Goal: Task Accomplishment & Management: Complete application form

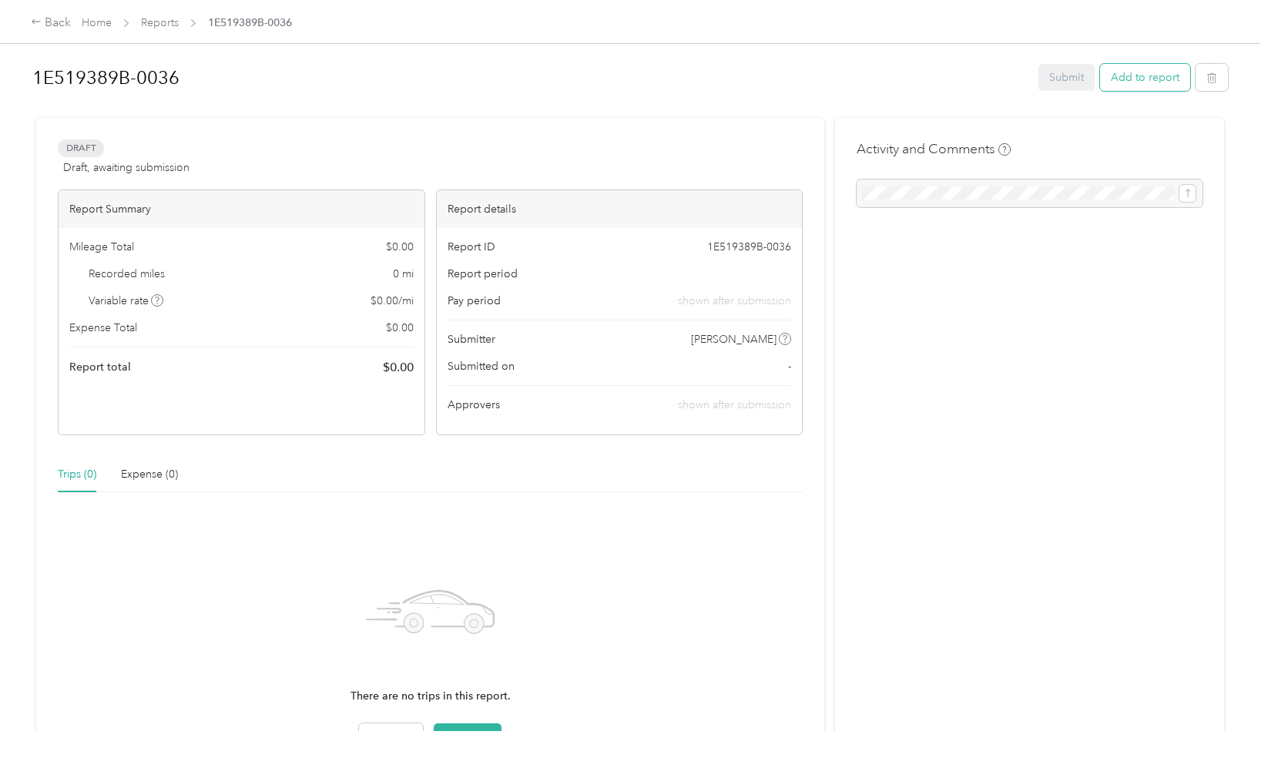
click at [1160, 74] on button "Add to report" at bounding box center [1145, 77] width 90 height 27
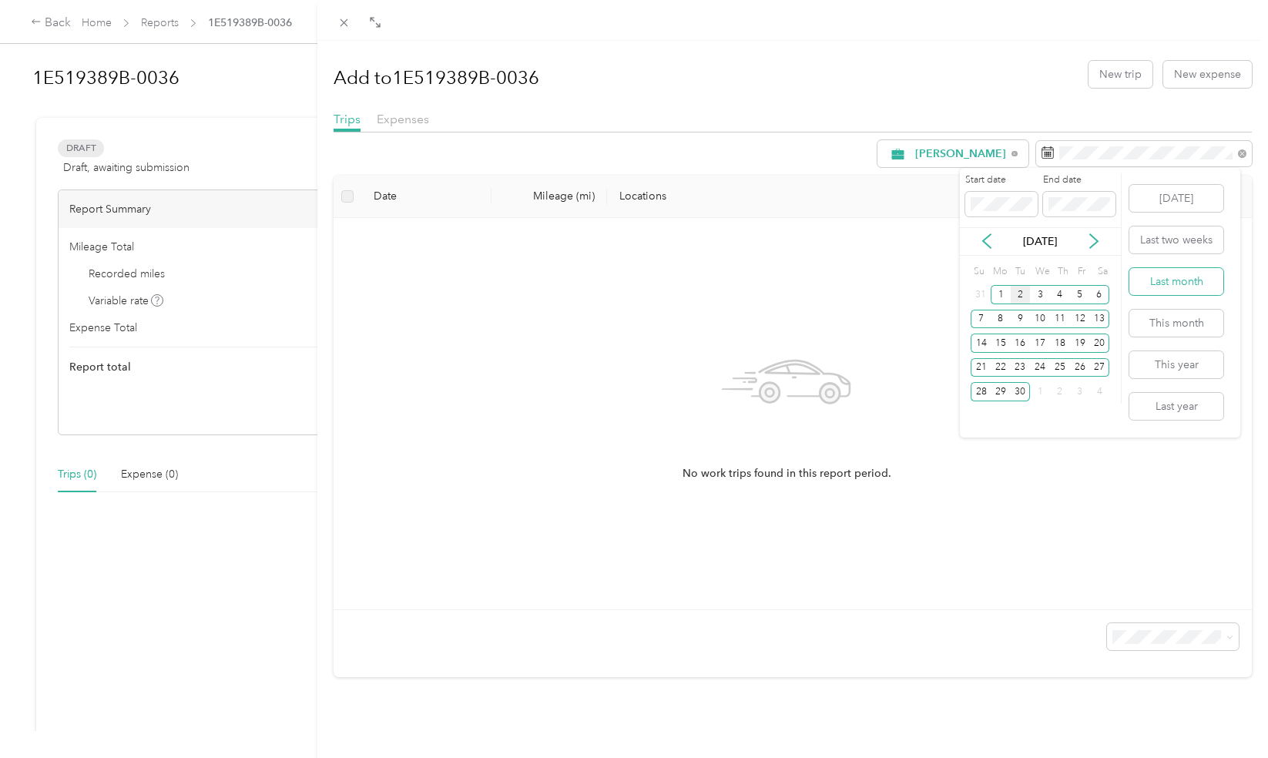
click at [1201, 281] on button "Last month" at bounding box center [1176, 281] width 94 height 27
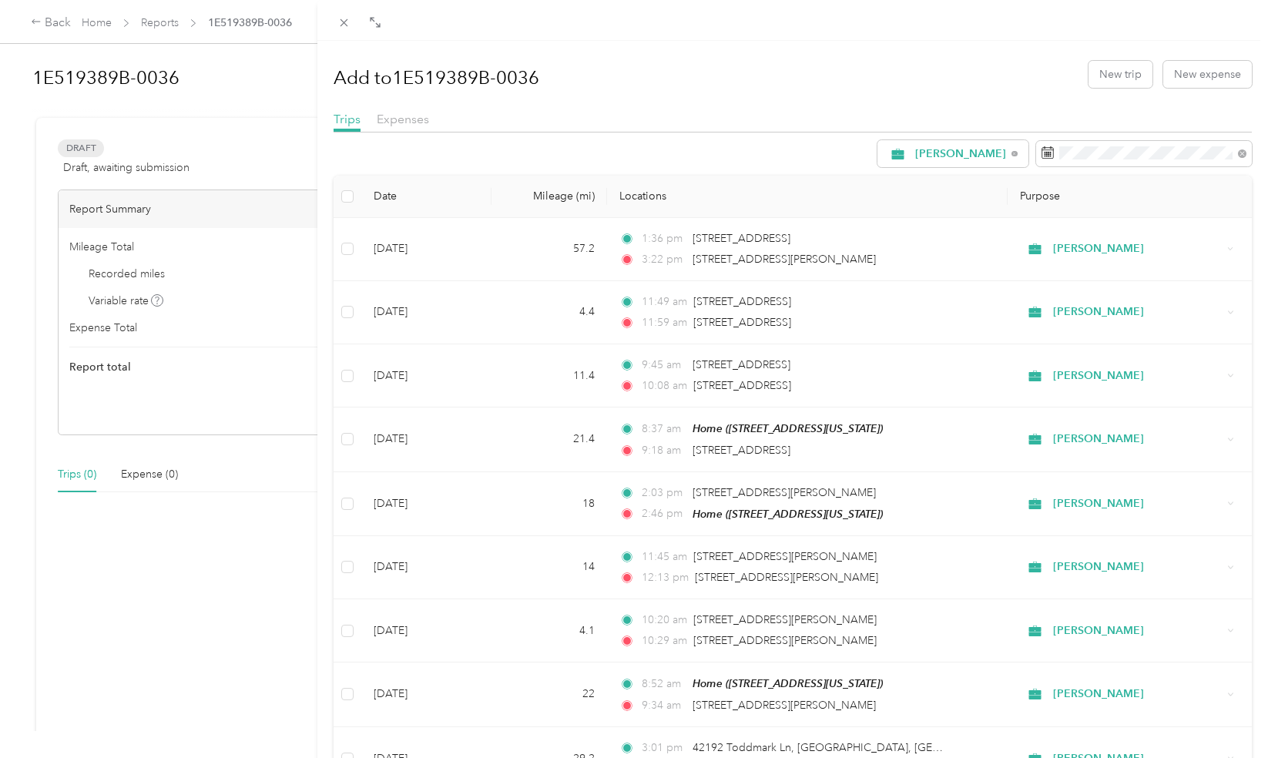
click at [283, 208] on div "Add to 1E519389B-0036 New trip New expense Trips Expenses Siporin Date Mileage …" at bounding box center [634, 379] width 1268 height 758
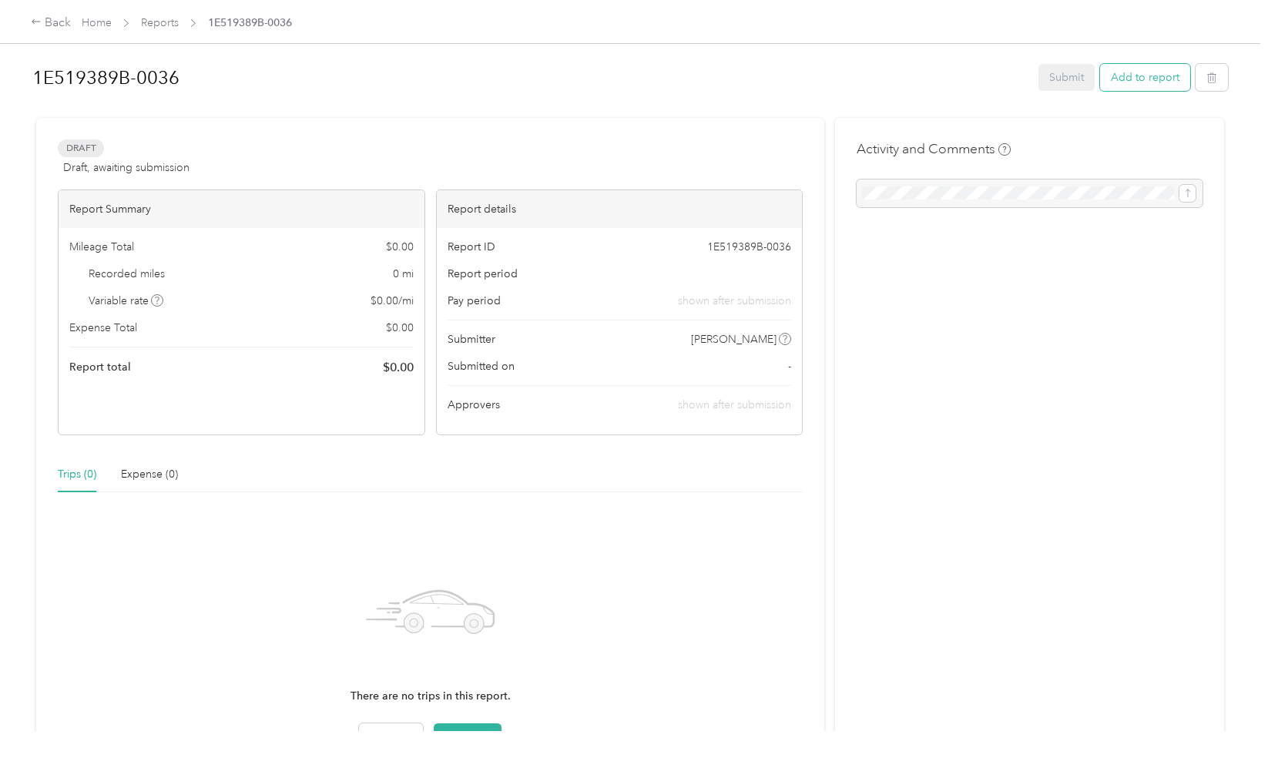
click at [1160, 83] on button "Add to report" at bounding box center [1145, 77] width 90 height 27
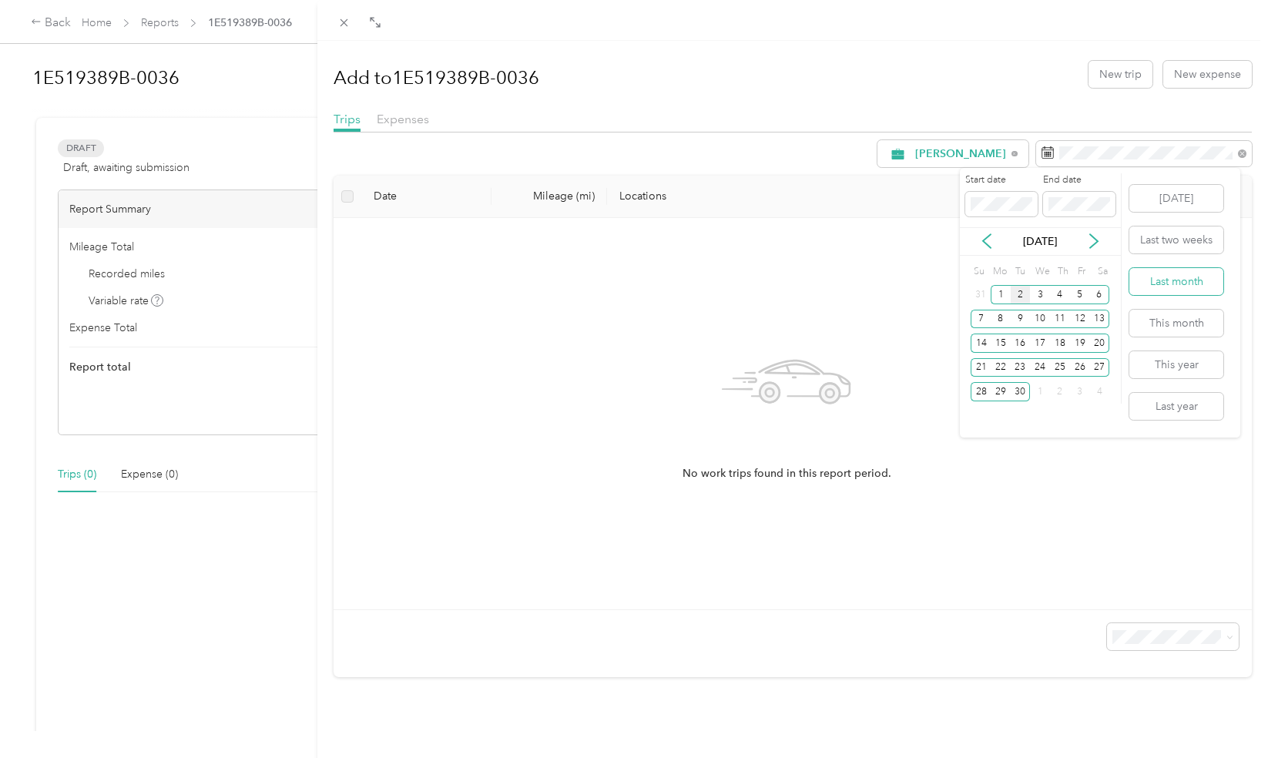
click at [1199, 286] on button "Last month" at bounding box center [1176, 281] width 94 height 27
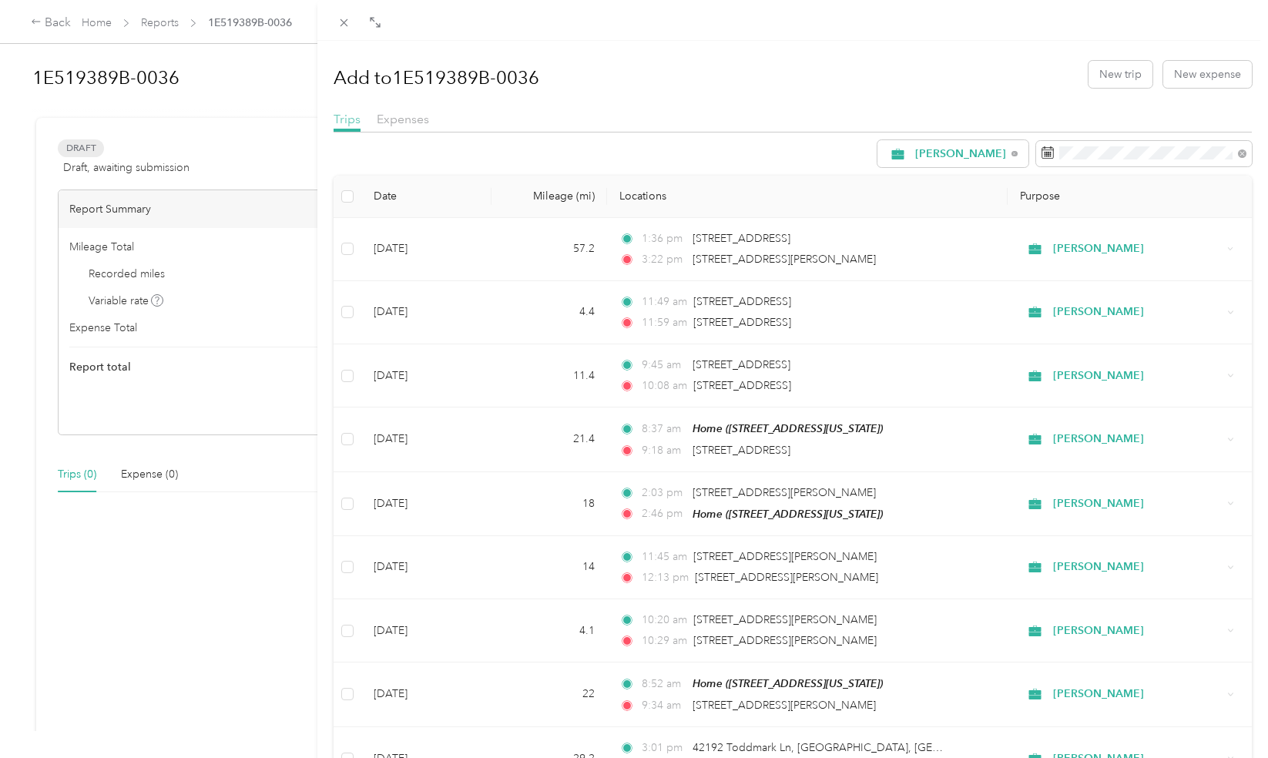
click at [340, 117] on span "Trips" at bounding box center [346, 119] width 27 height 15
click at [1011, 154] on icon at bounding box center [1014, 154] width 6 height 6
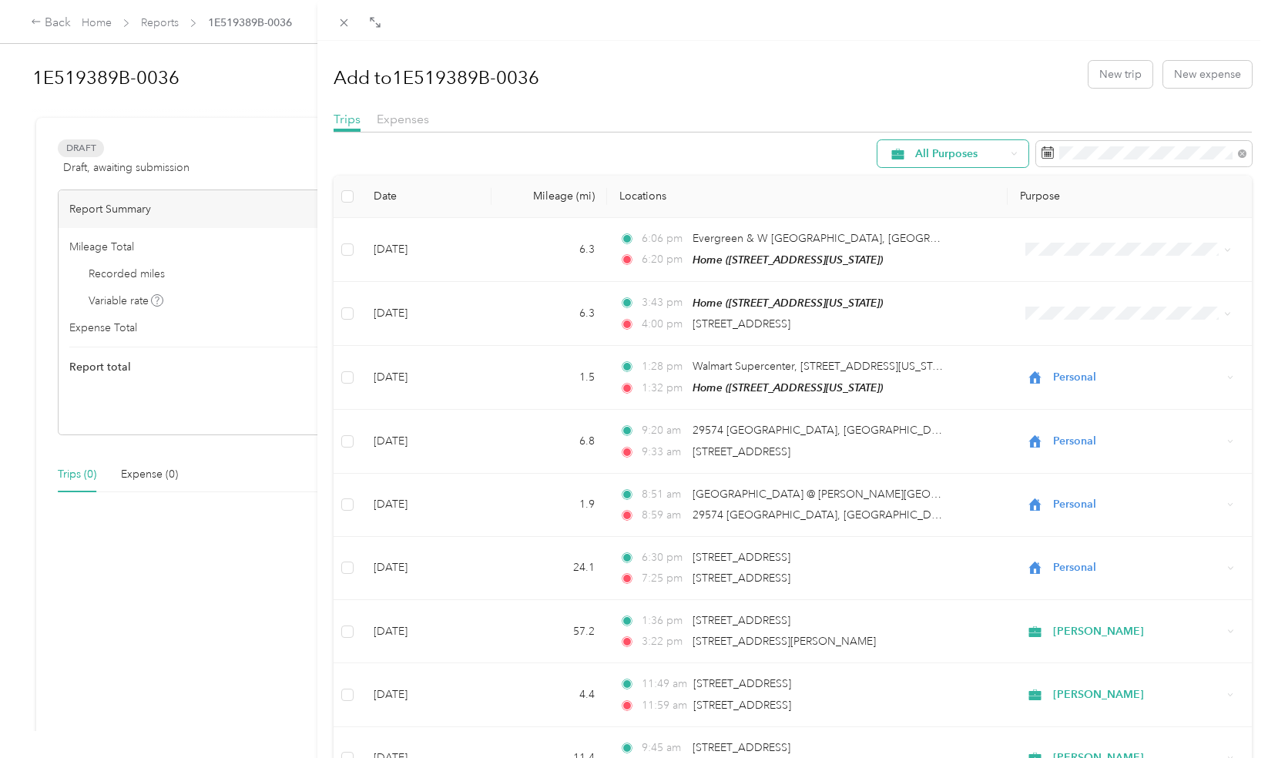
click at [1010, 154] on icon at bounding box center [1013, 153] width 6 height 6
click at [913, 265] on li "[PERSON_NAME]" at bounding box center [940, 263] width 151 height 27
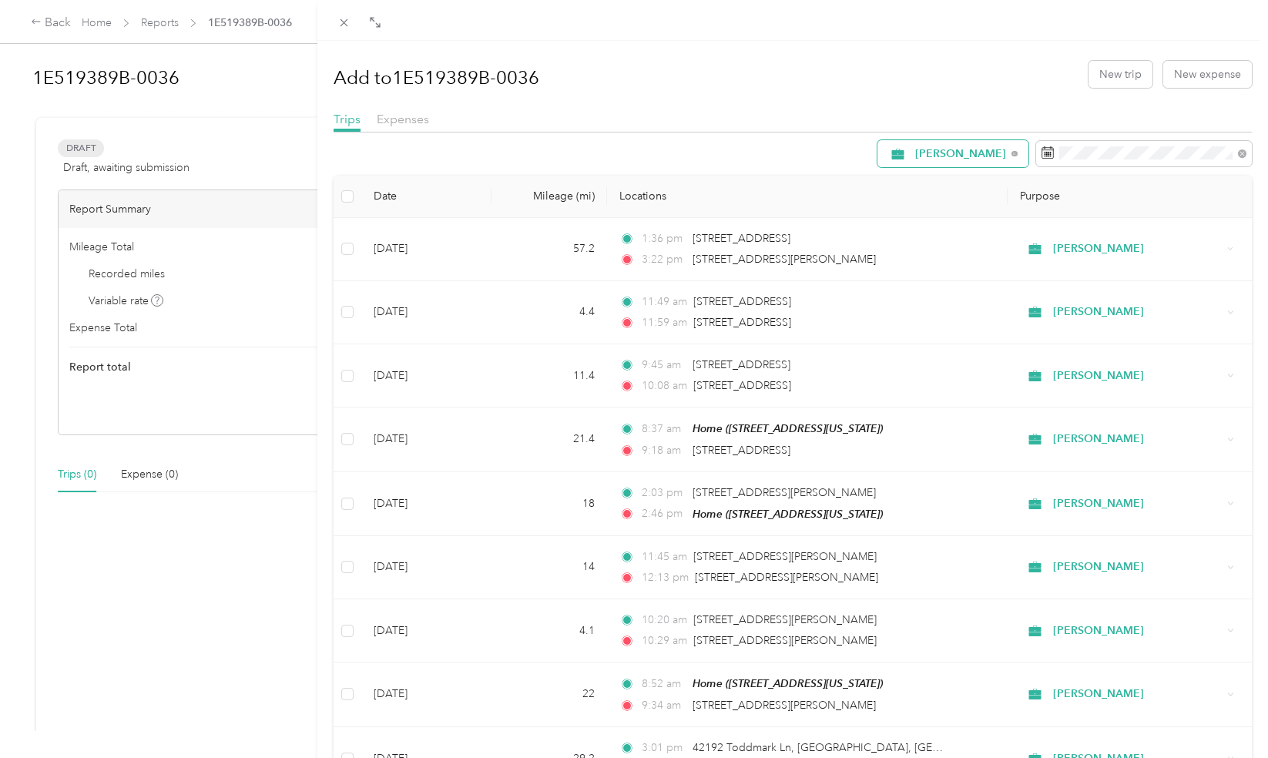
click at [353, 194] on th at bounding box center [347, 197] width 28 height 42
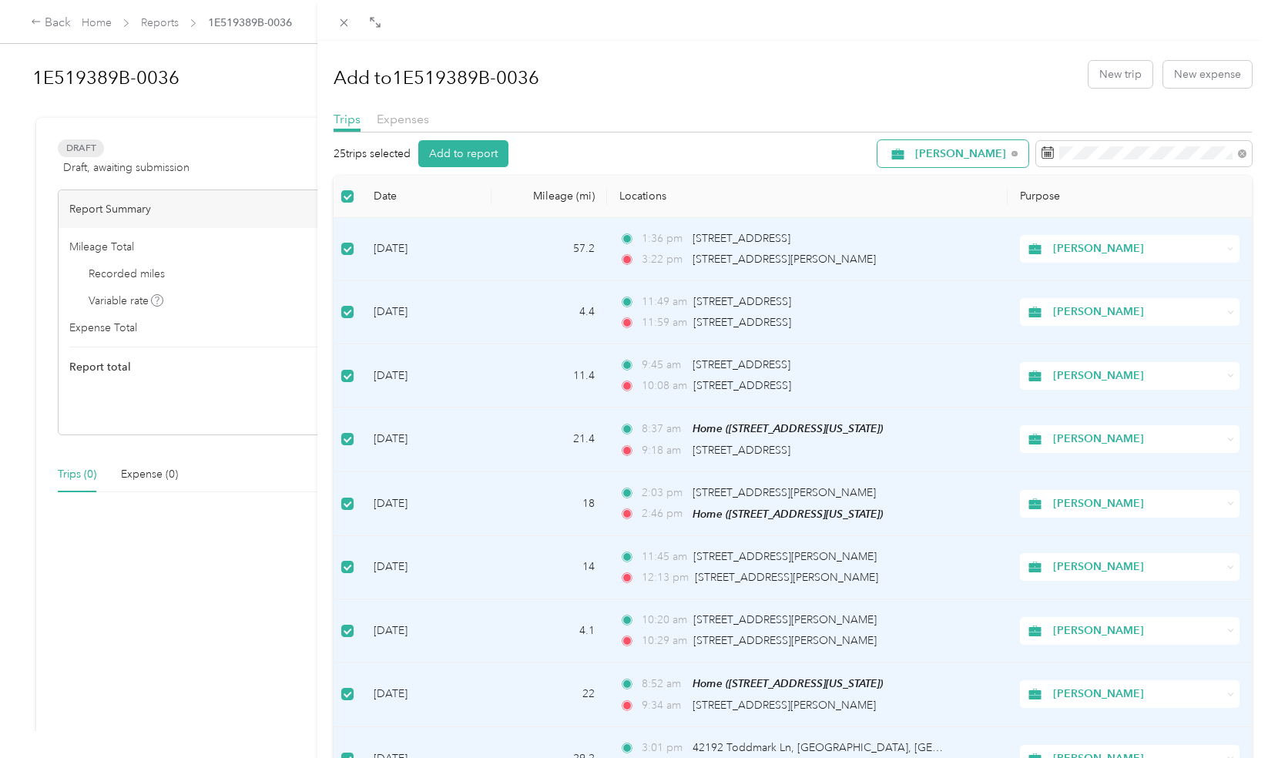
click at [92, 24] on div "Add to 1E519389B-0036 New trip New expense Trips Expenses 25 trips selected Add…" at bounding box center [634, 379] width 1268 height 758
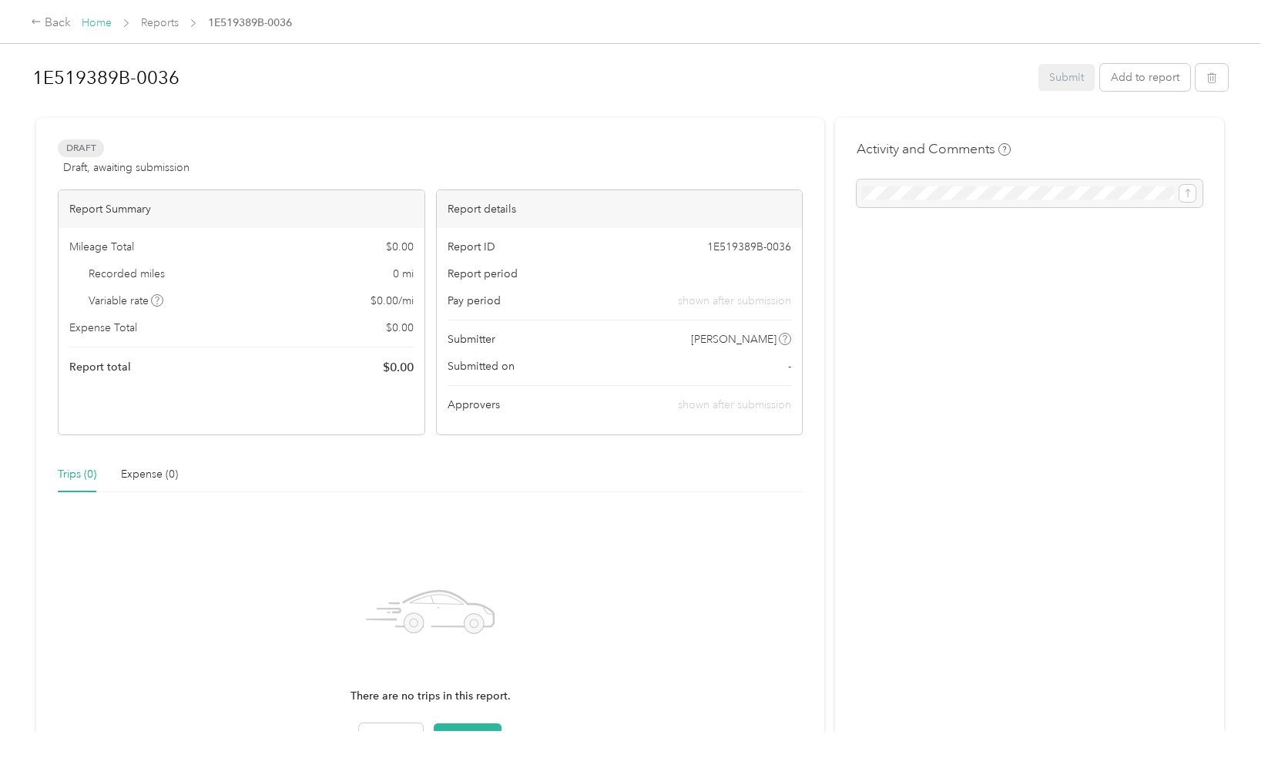
click at [84, 22] on link "Home" at bounding box center [97, 22] width 30 height 13
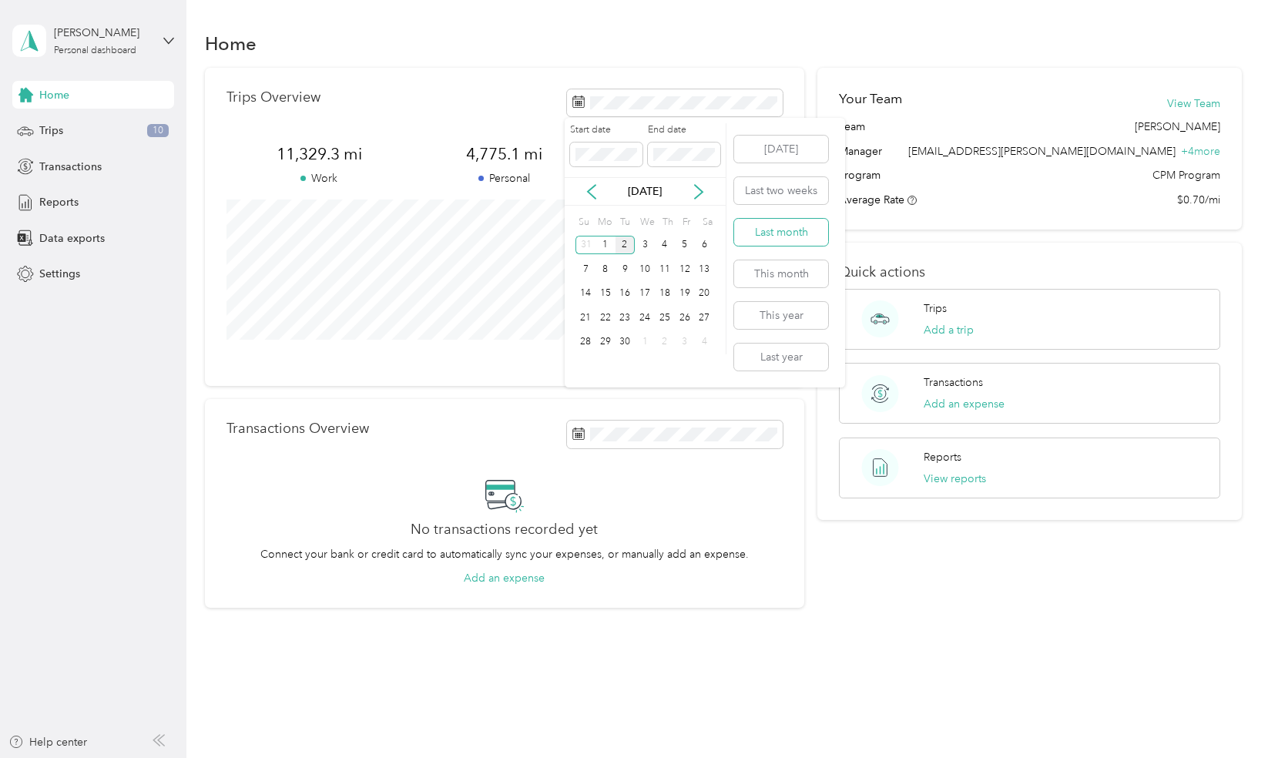
click at [794, 238] on button "Last month" at bounding box center [781, 232] width 94 height 27
click at [51, 193] on div "Reports" at bounding box center [93, 203] width 162 height 28
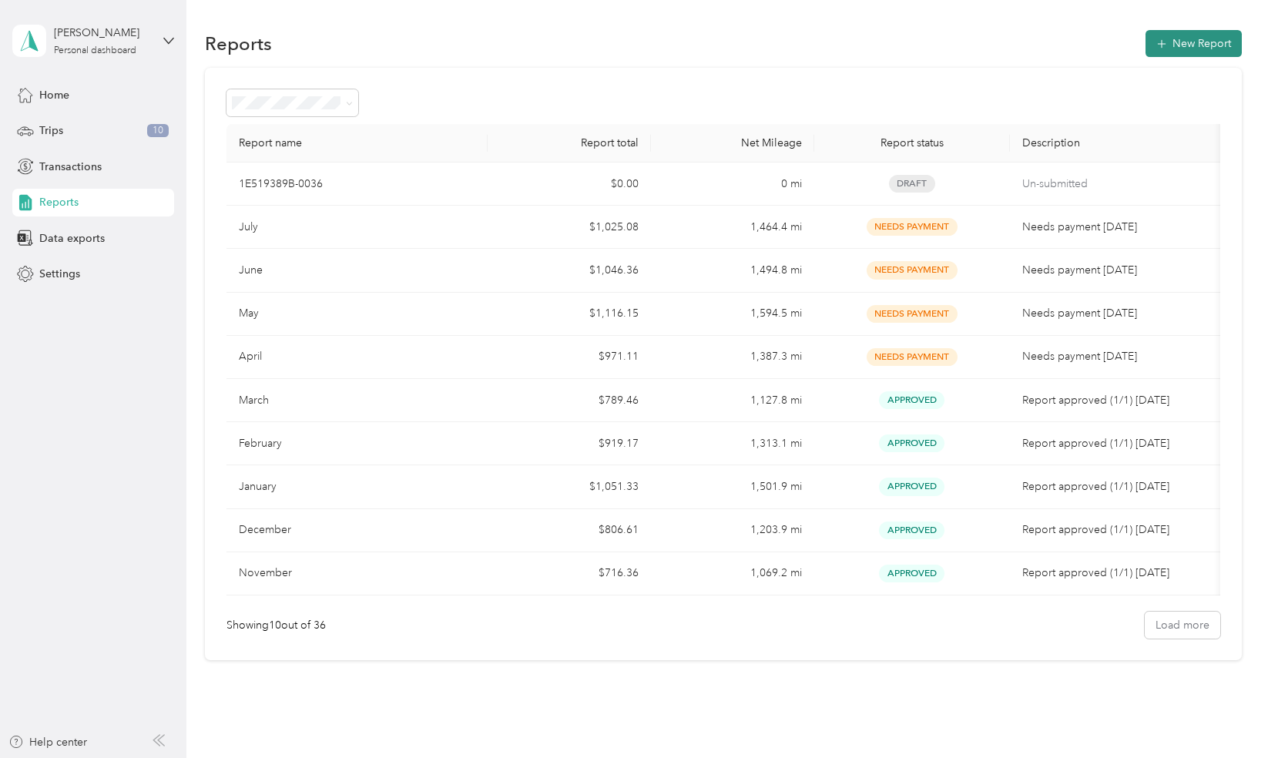
click at [1207, 40] on button "New Report" at bounding box center [1193, 43] width 96 height 27
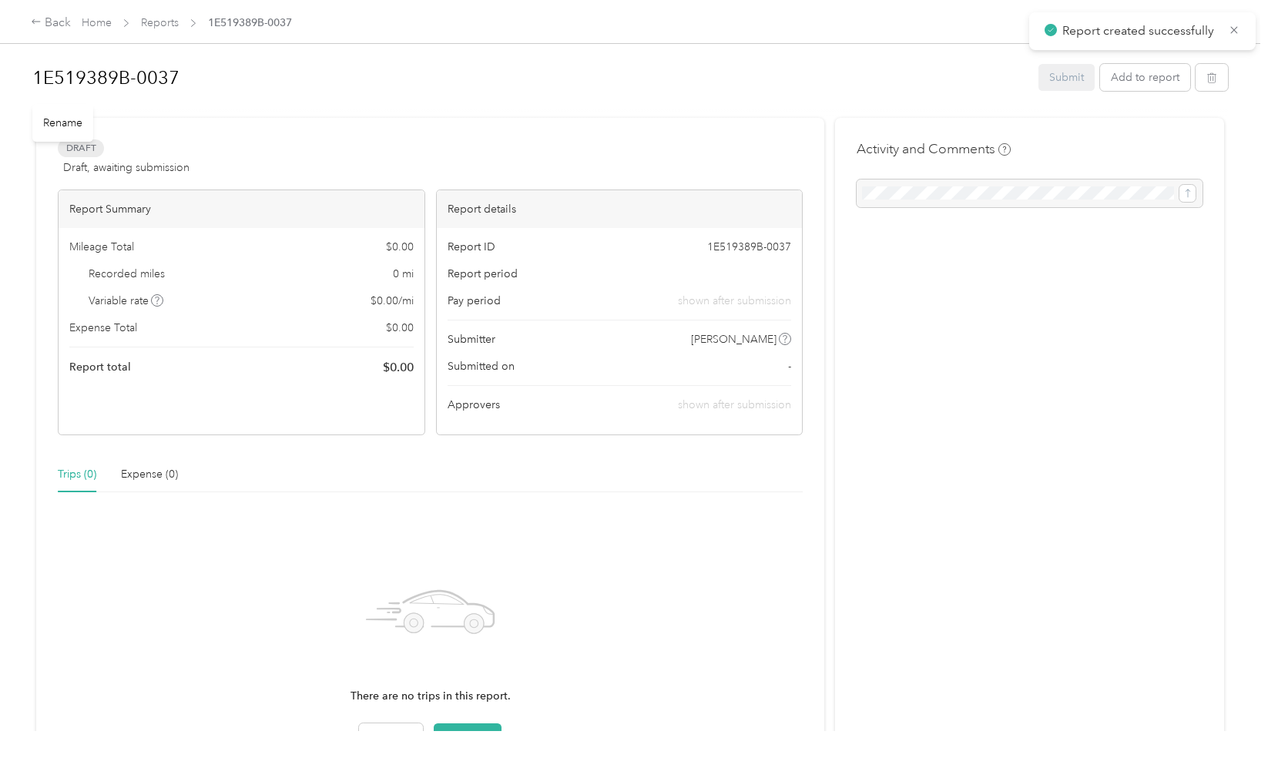
click at [200, 71] on h1 "1E519389B-0037" at bounding box center [529, 77] width 995 height 37
click at [1167, 80] on button "Add to report" at bounding box center [1145, 78] width 90 height 27
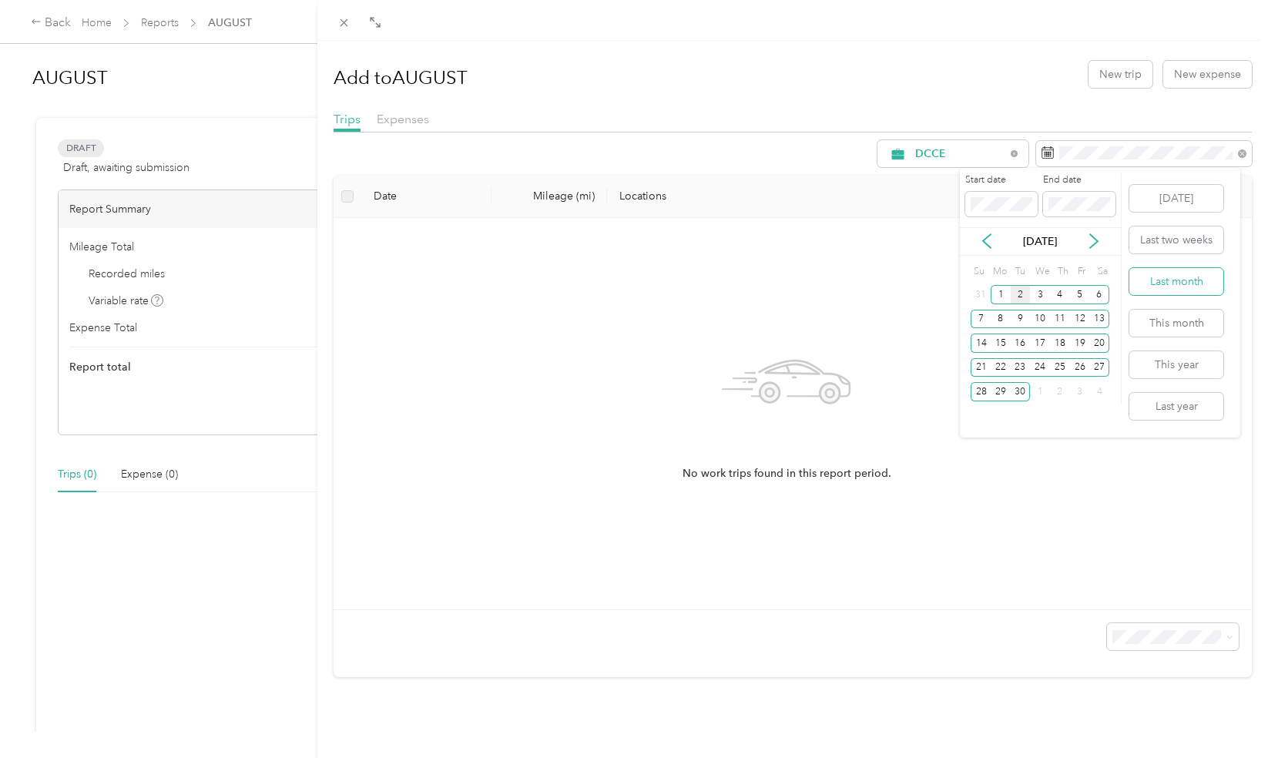
click at [1197, 290] on button "Last month" at bounding box center [1176, 281] width 94 height 27
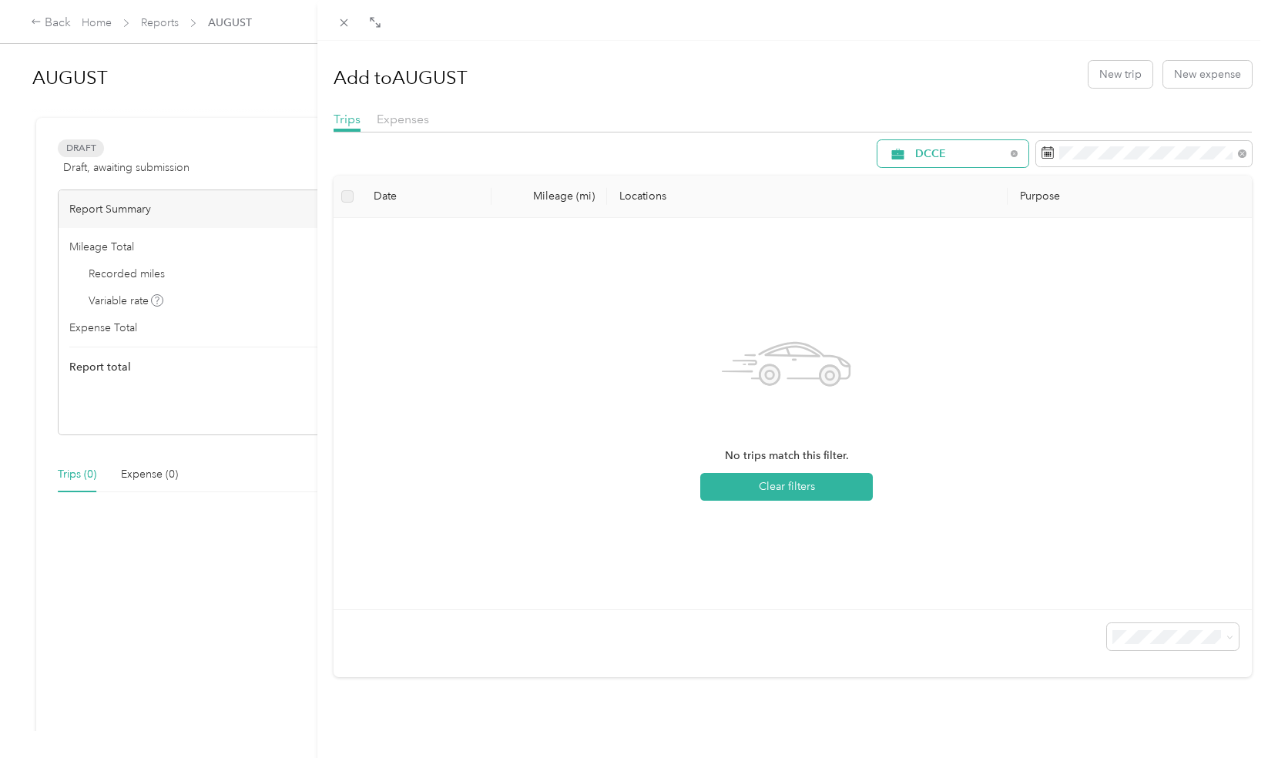
click at [996, 152] on div "DCCE" at bounding box center [952, 153] width 151 height 27
click at [923, 262] on span "[PERSON_NAME]" at bounding box center [954, 263] width 102 height 16
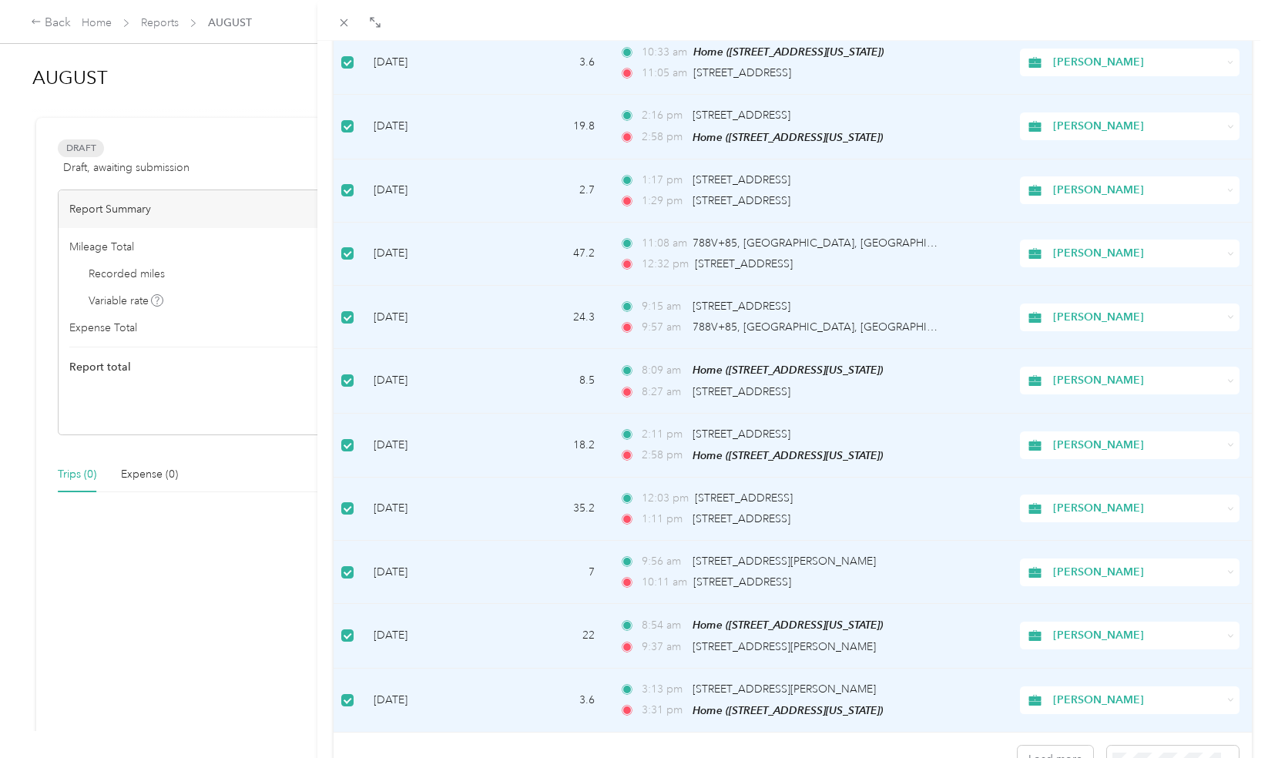
scroll to position [1155, 0]
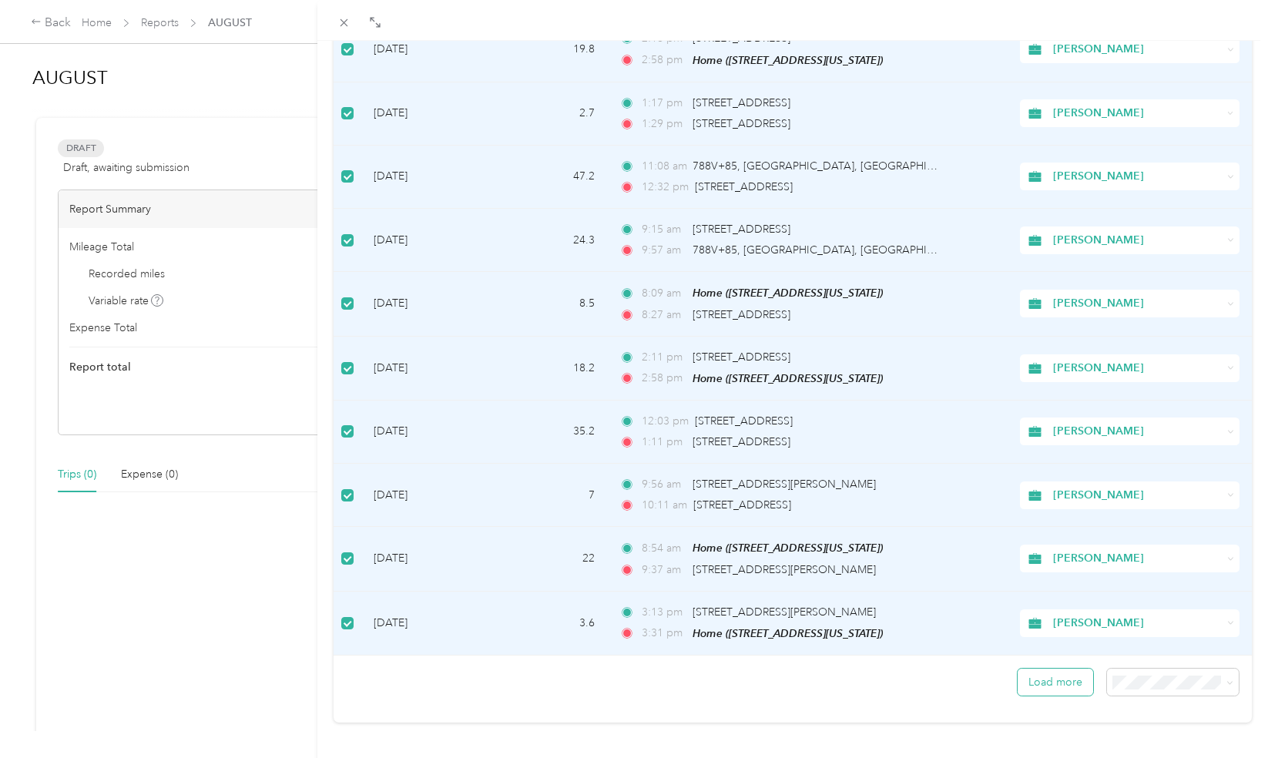
click at [1029, 668] on button "Load more" at bounding box center [1054, 681] width 75 height 27
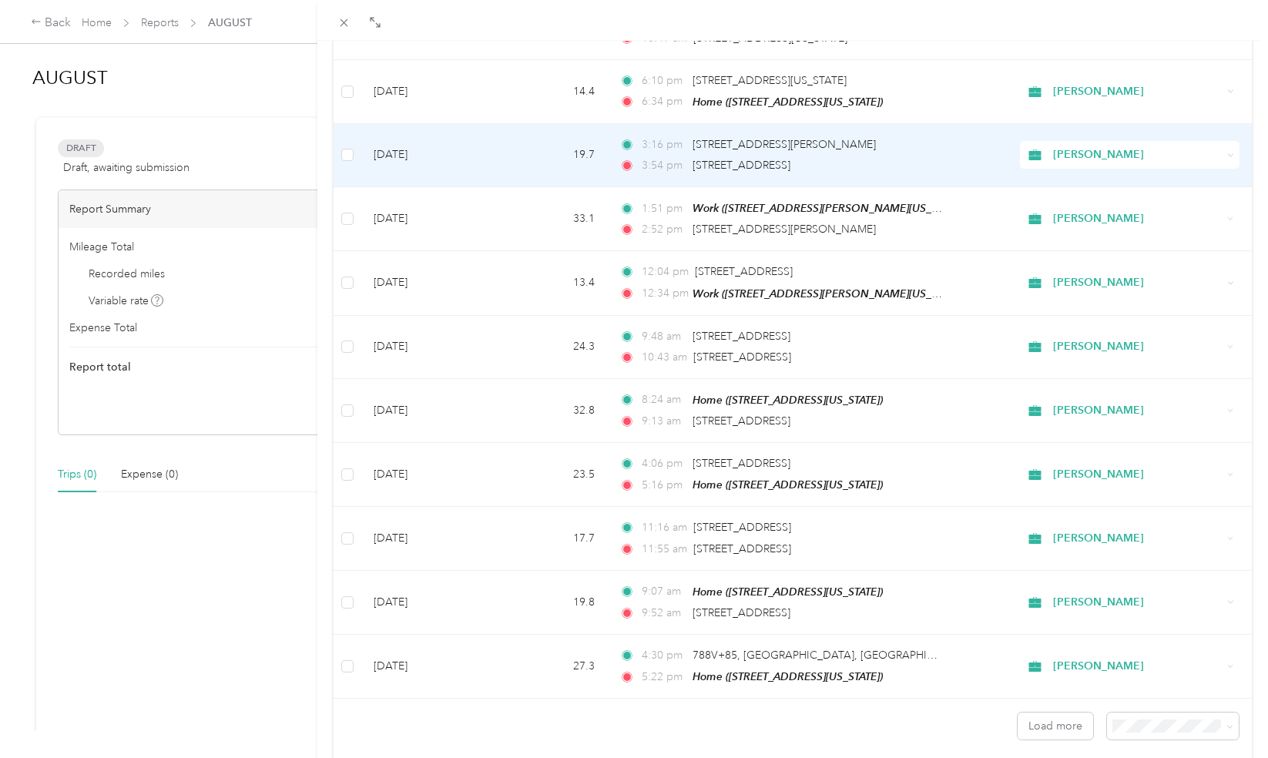
scroll to position [2732, 0]
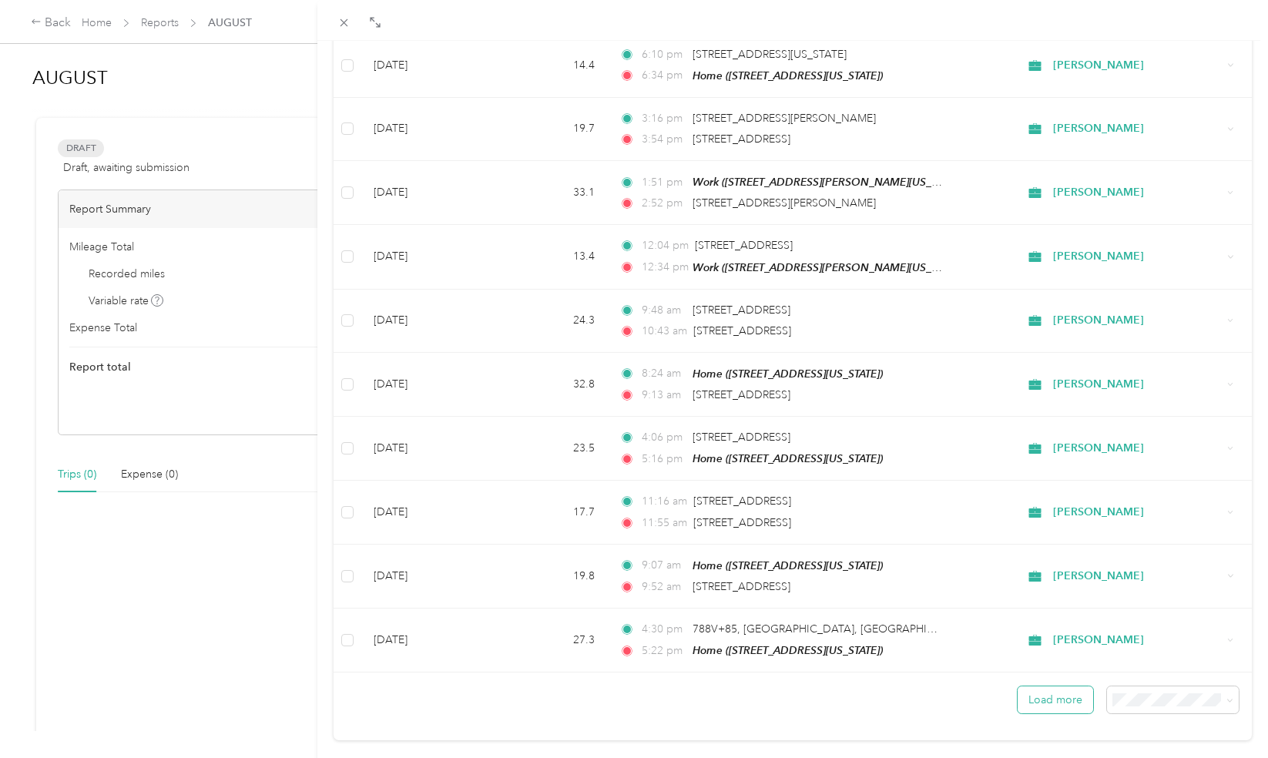
click at [1055, 686] on button "Load more" at bounding box center [1054, 699] width 75 height 27
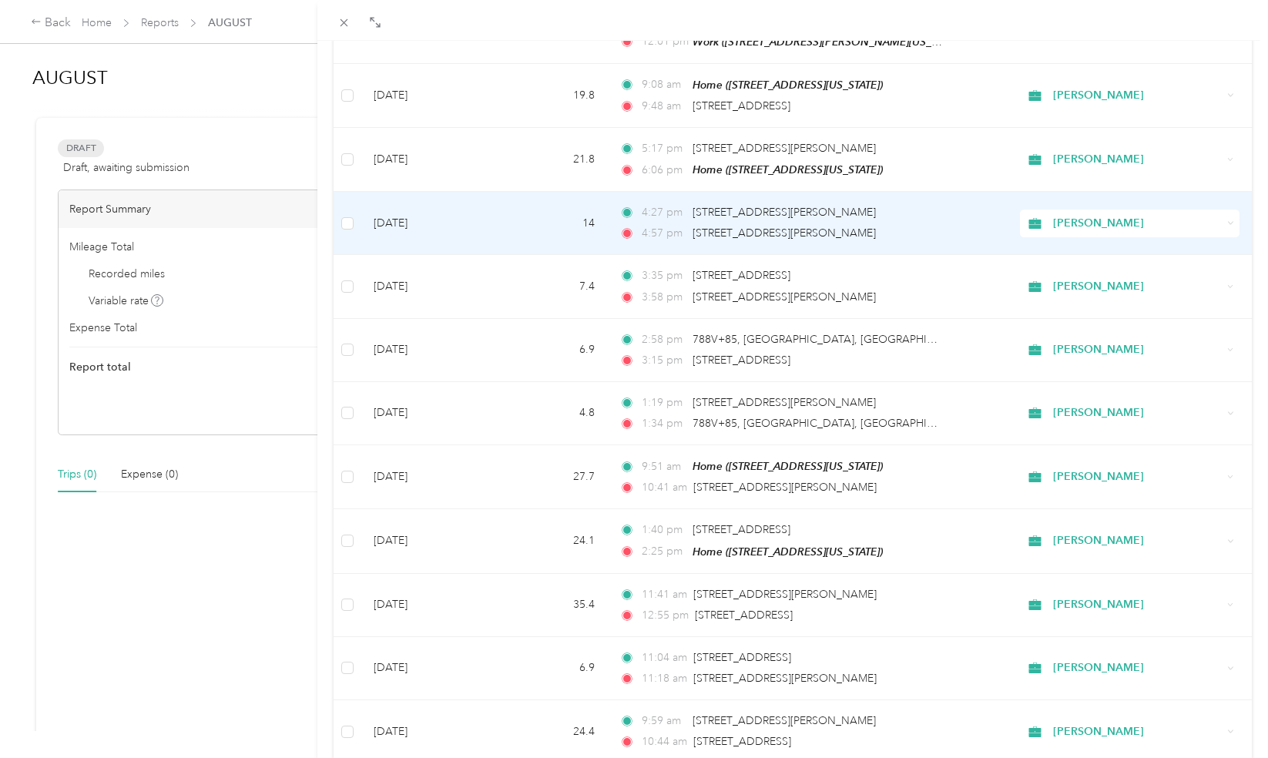
scroll to position [4309, 0]
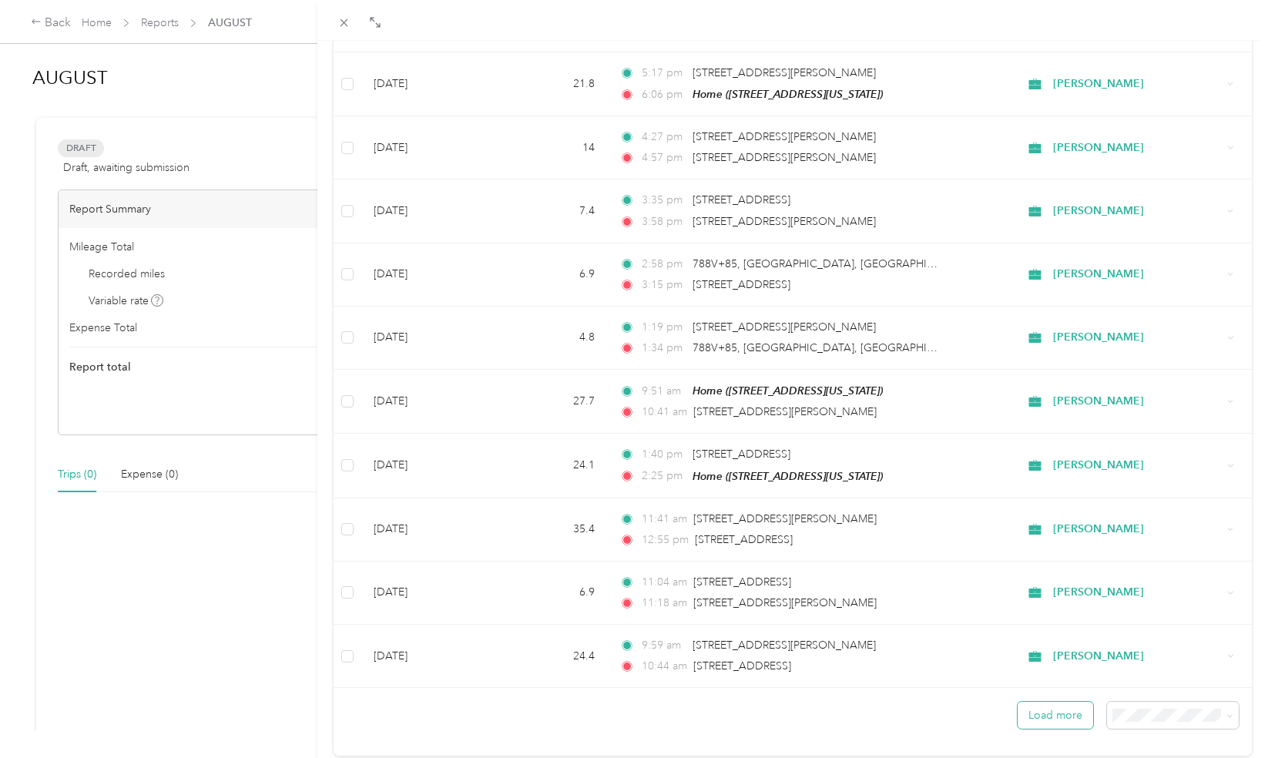
click at [1020, 702] on button "Load more" at bounding box center [1054, 715] width 75 height 27
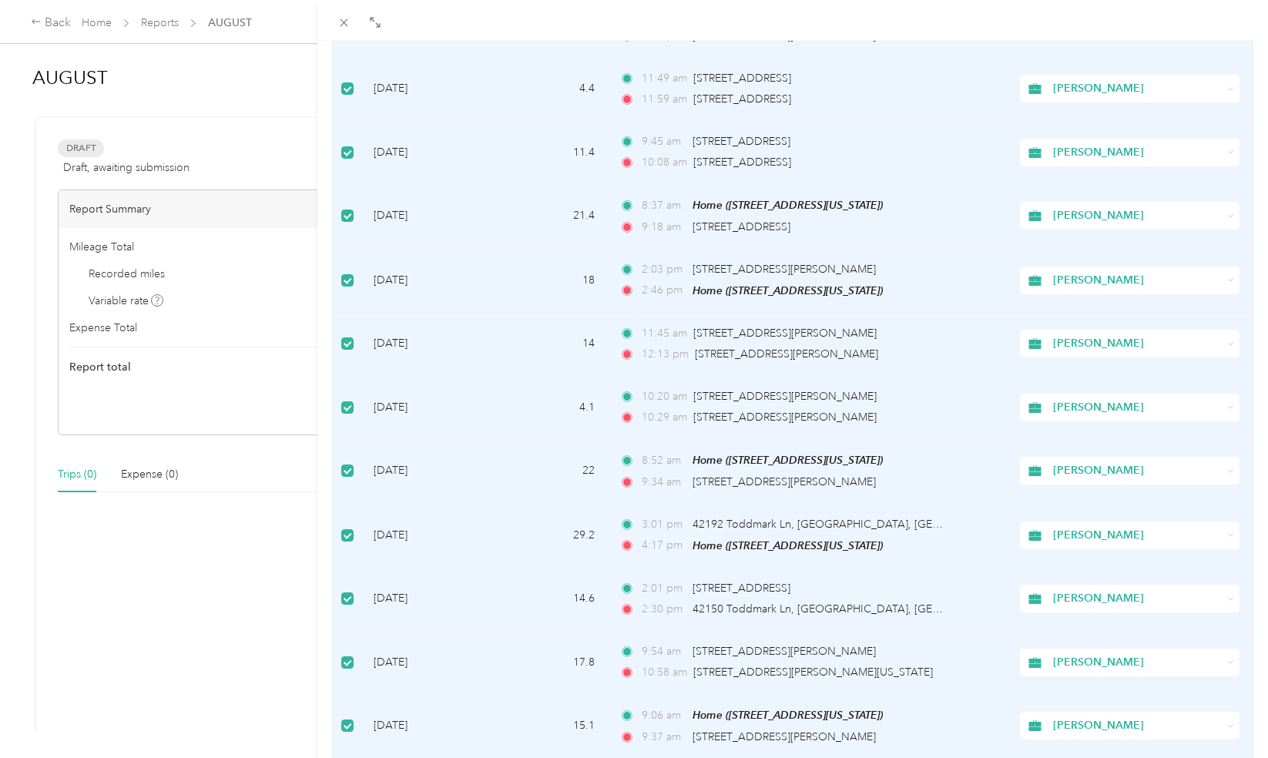
scroll to position [0, 0]
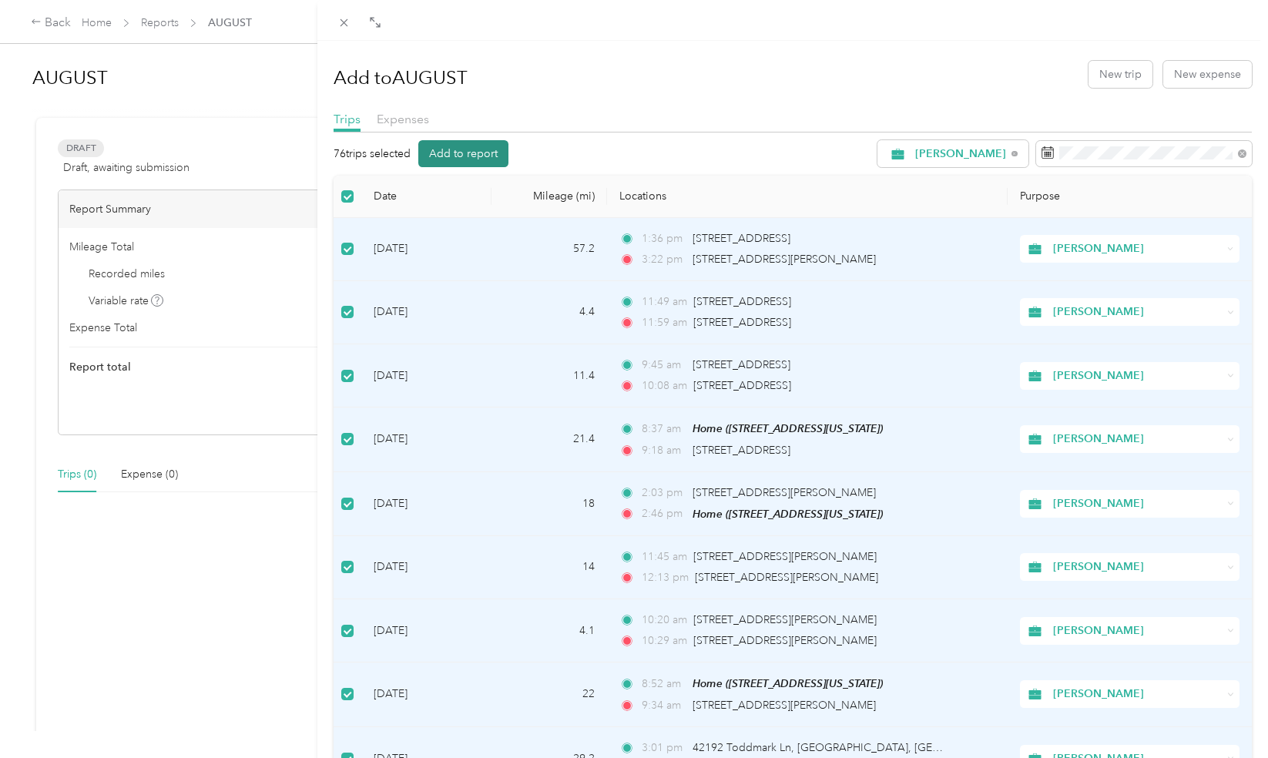
click at [456, 159] on button "Add to report" at bounding box center [463, 153] width 90 height 27
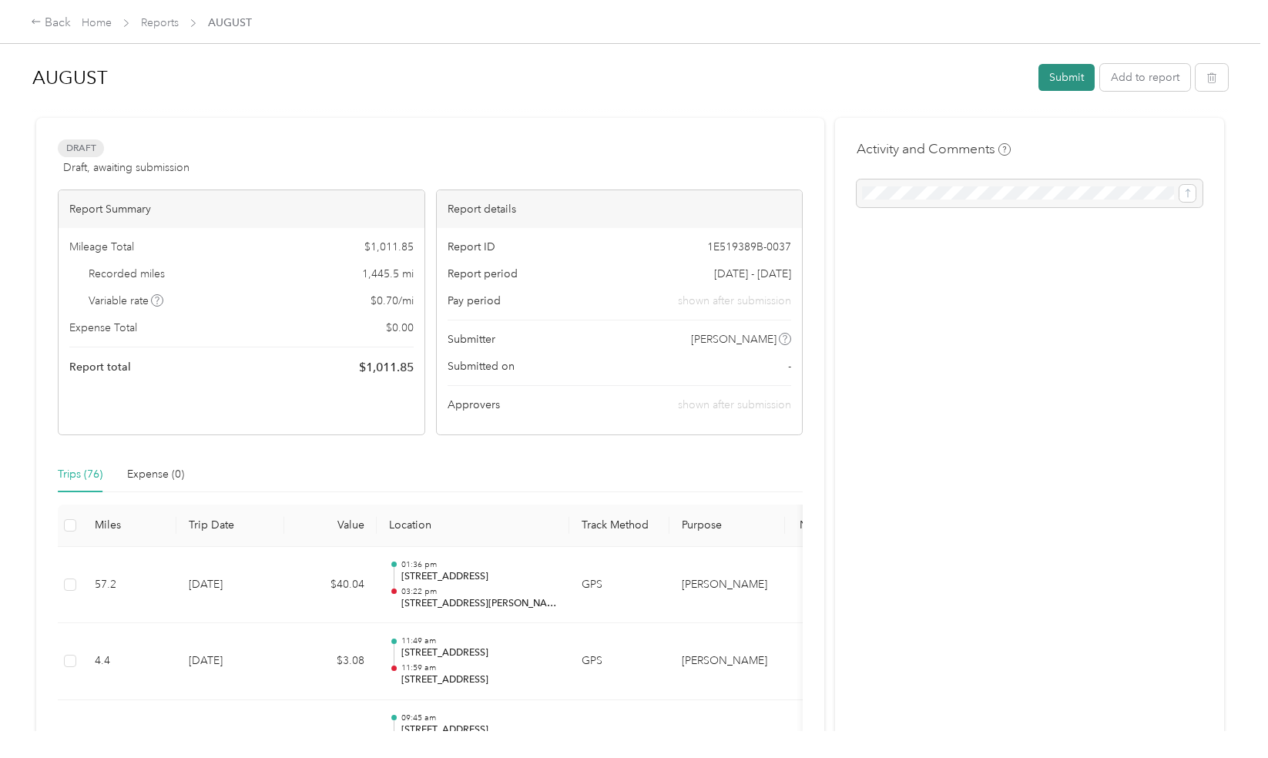
click at [1047, 71] on button "Submit" at bounding box center [1066, 77] width 56 height 27
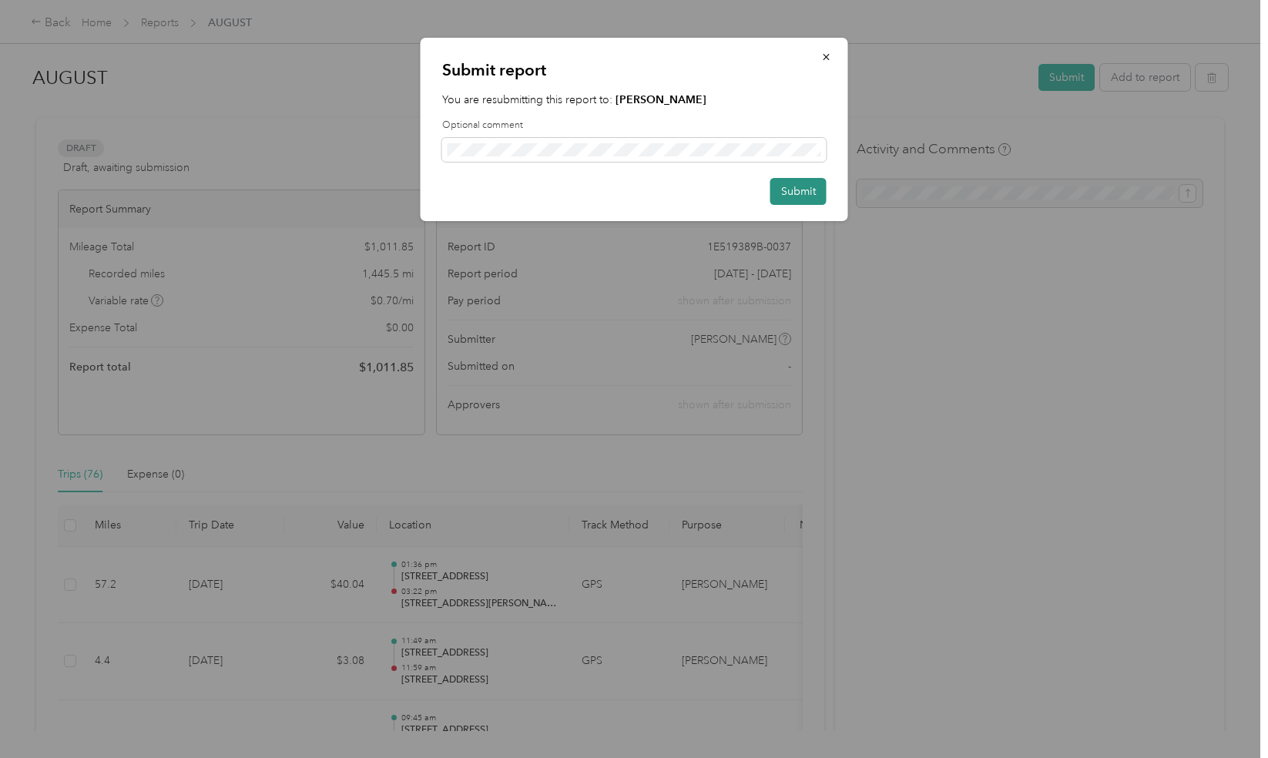
click at [795, 188] on button "Submit" at bounding box center [798, 191] width 56 height 27
